Goal: Find specific page/section

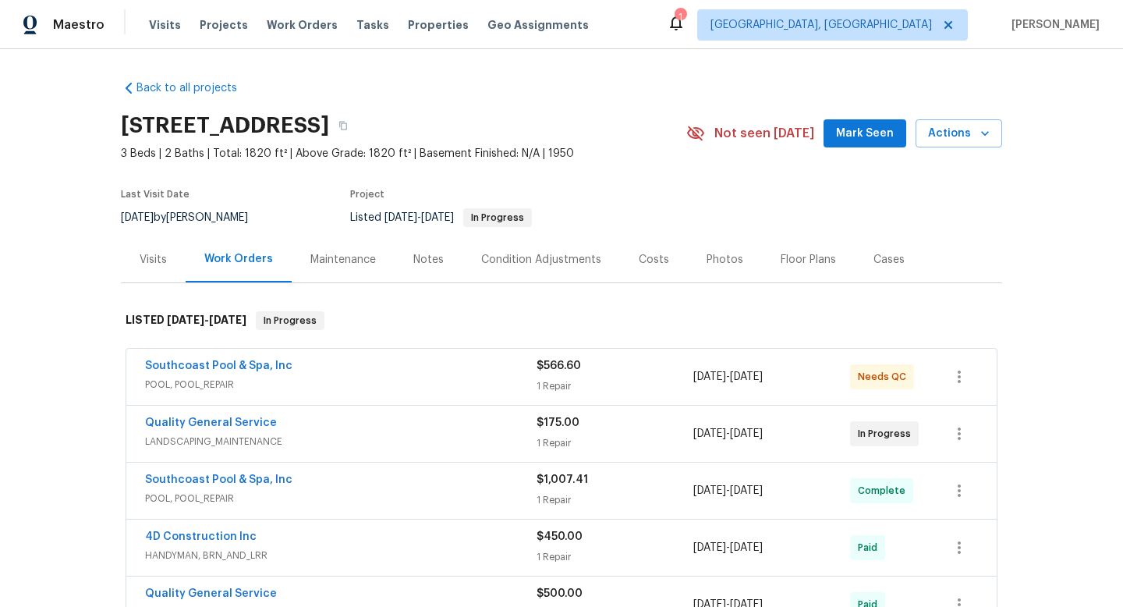
click at [161, 204] on div "Last Visit Date" at bounding box center [194, 199] width 146 height 19
click at [154, 213] on span "8/27/2025" at bounding box center [137, 217] width 33 height 11
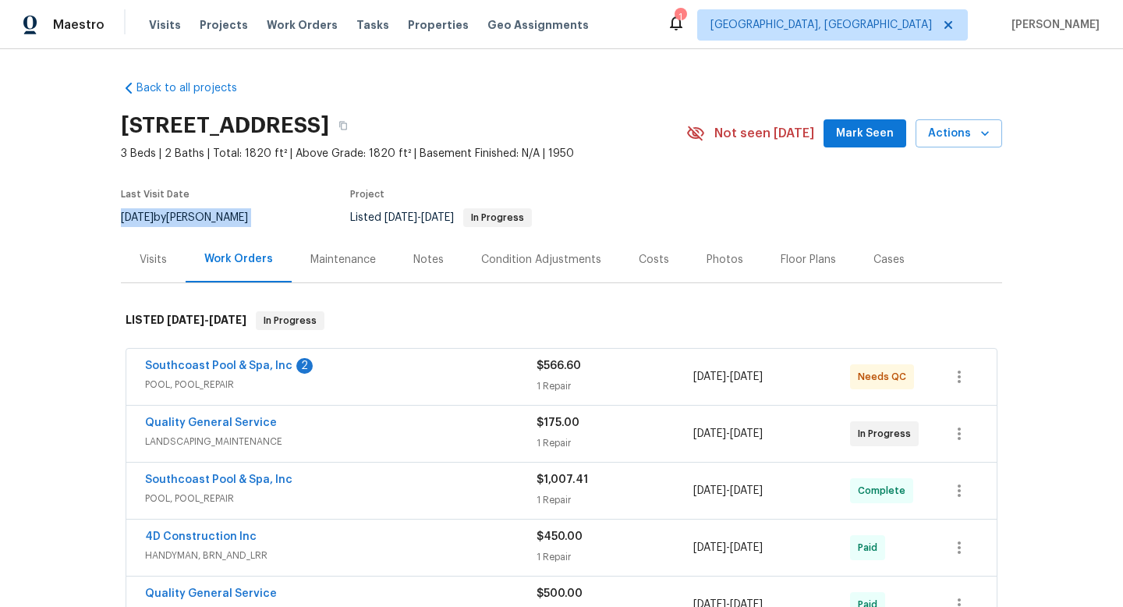
click at [154, 213] on span "8/27/2025" at bounding box center [137, 217] width 33 height 11
copy div "8/27/2025 by Luis Pedro Ocampo Alvizuris"
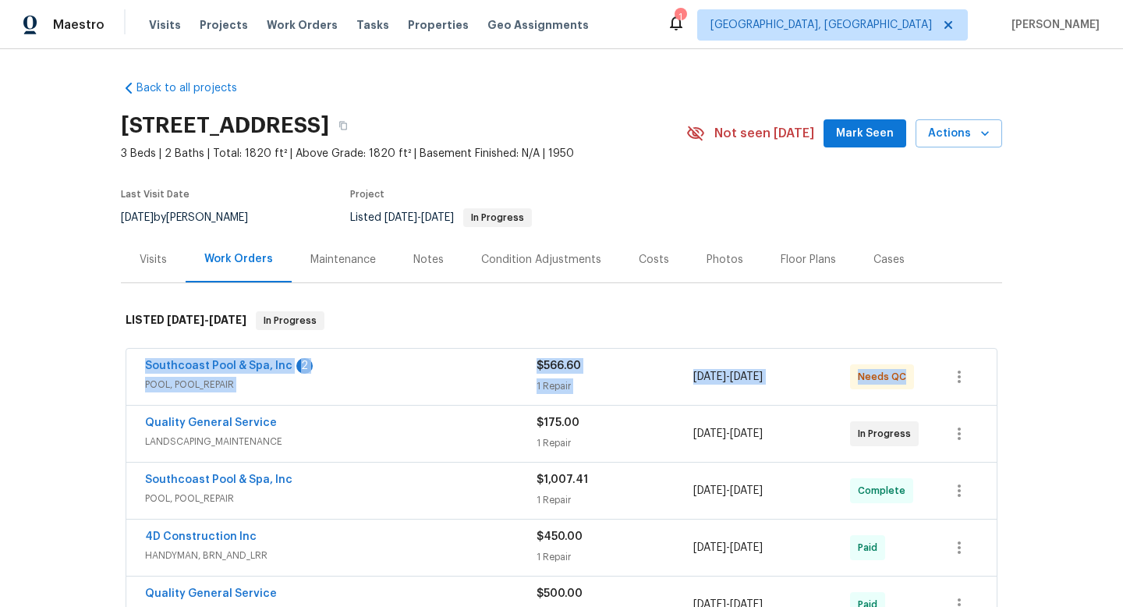
drag, startPoint x: 136, startPoint y: 370, endPoint x: 917, endPoint y: 407, distance: 782.6
click at [917, 405] on div "Southcoast Pool & Spa, Inc 2 POOL, POOL_REPAIR $566.60 1 Repair 9/12/2025 - 9/1…" at bounding box center [561, 377] width 871 height 56
copy div "Southcoast Pool & Spa, Inc 2 POOL, POOL_REPAIR $566.60 1 Repair 9/12/2025 - 9/1…"
